Goal: Task Accomplishment & Management: Use online tool/utility

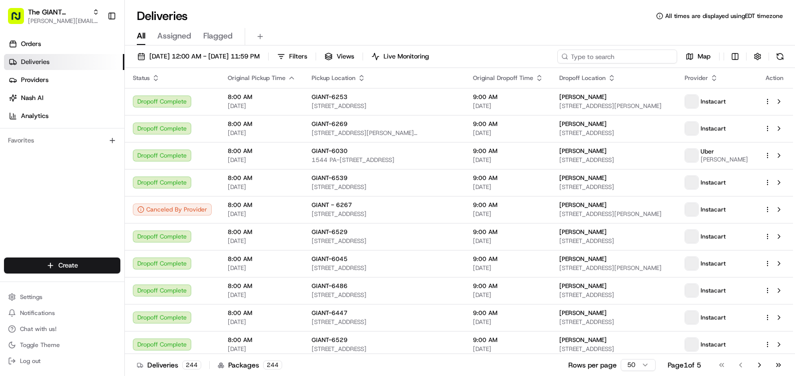
click at [618, 53] on input at bounding box center [617, 56] width 120 height 14
type input "6269"
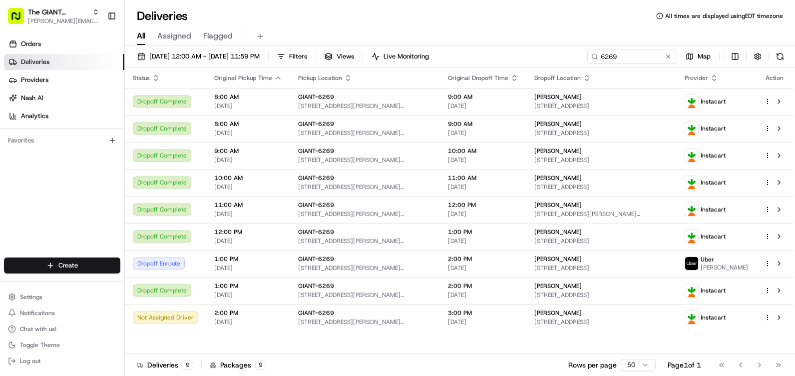
click at [274, 78] on icon "button" at bounding box center [278, 78] width 8 height 8
